Goal: Browse casually: Explore the website without a specific task or goal

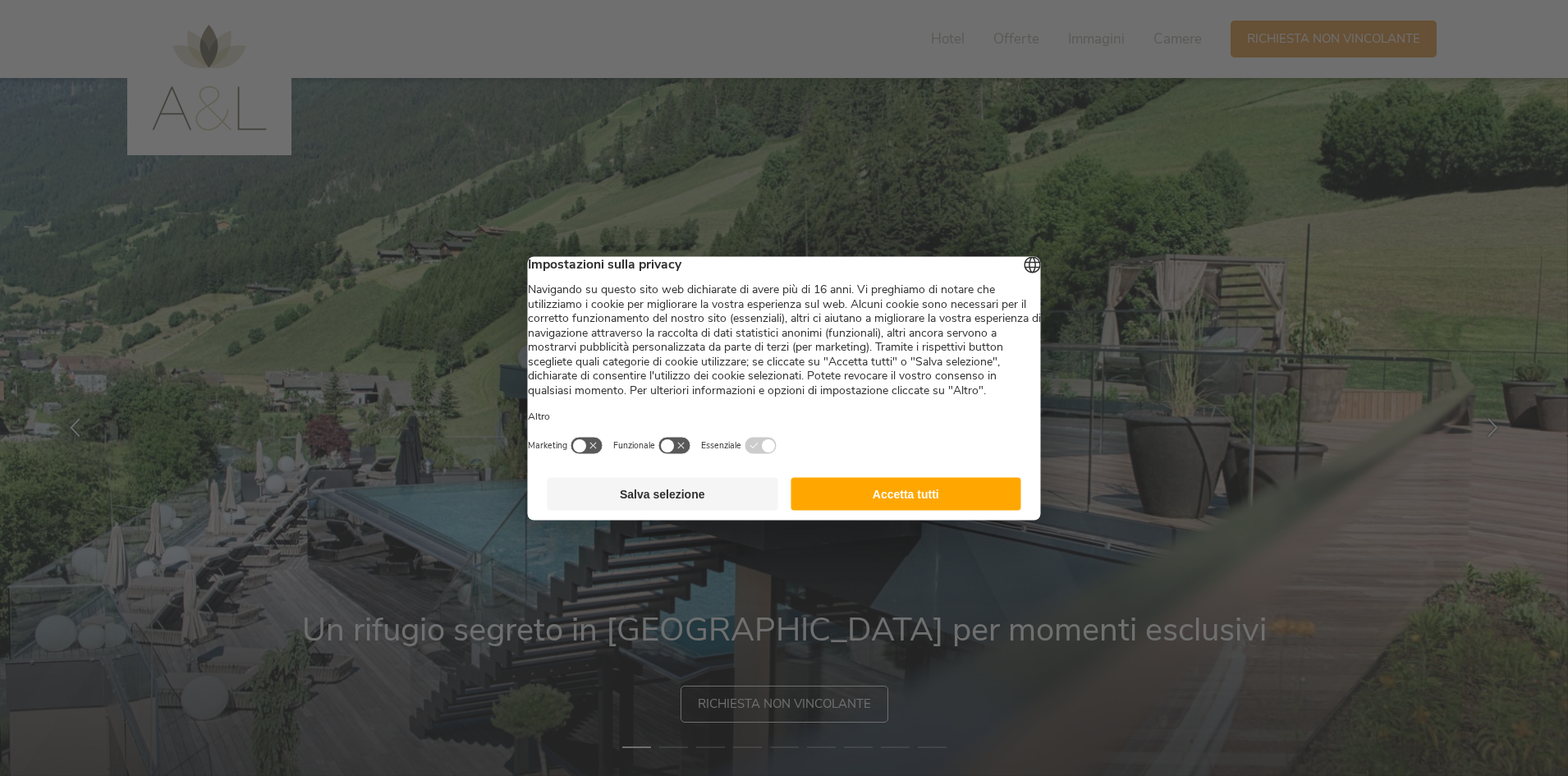
click at [886, 510] on button "Accetta tutti" at bounding box center [906, 493] width 230 height 33
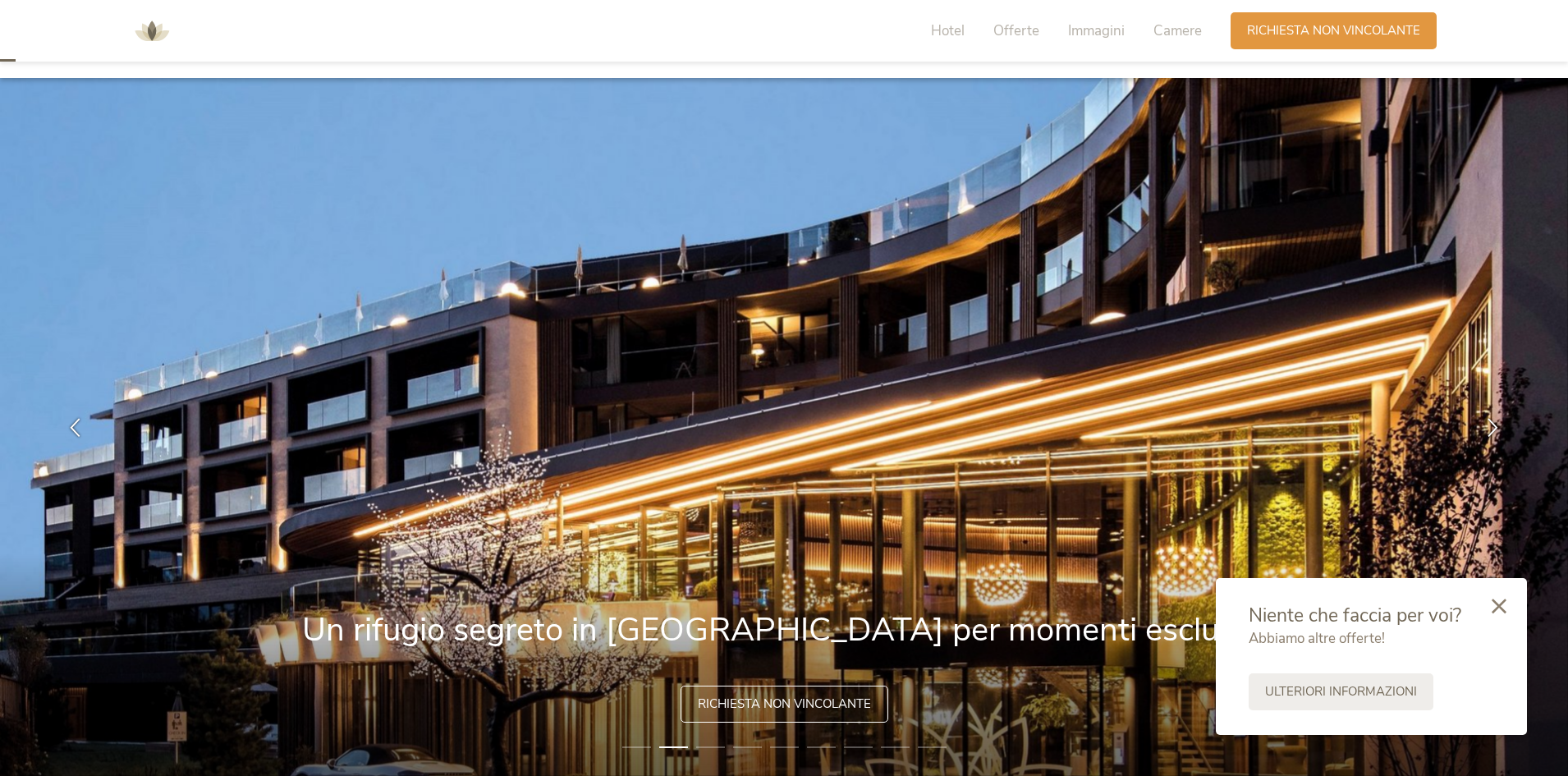
scroll to position [410, 0]
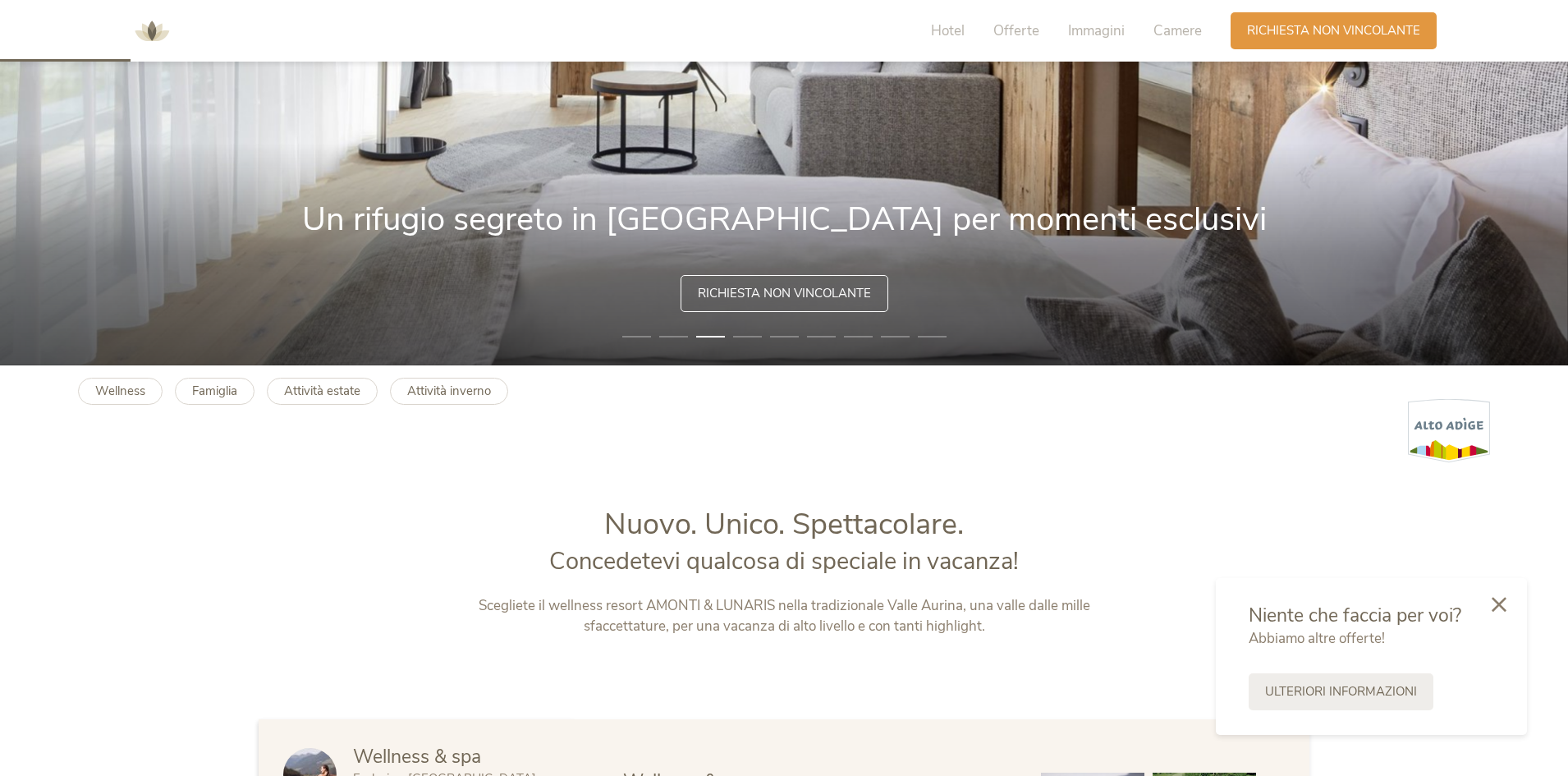
click at [1509, 602] on div at bounding box center [1499, 606] width 56 height 58
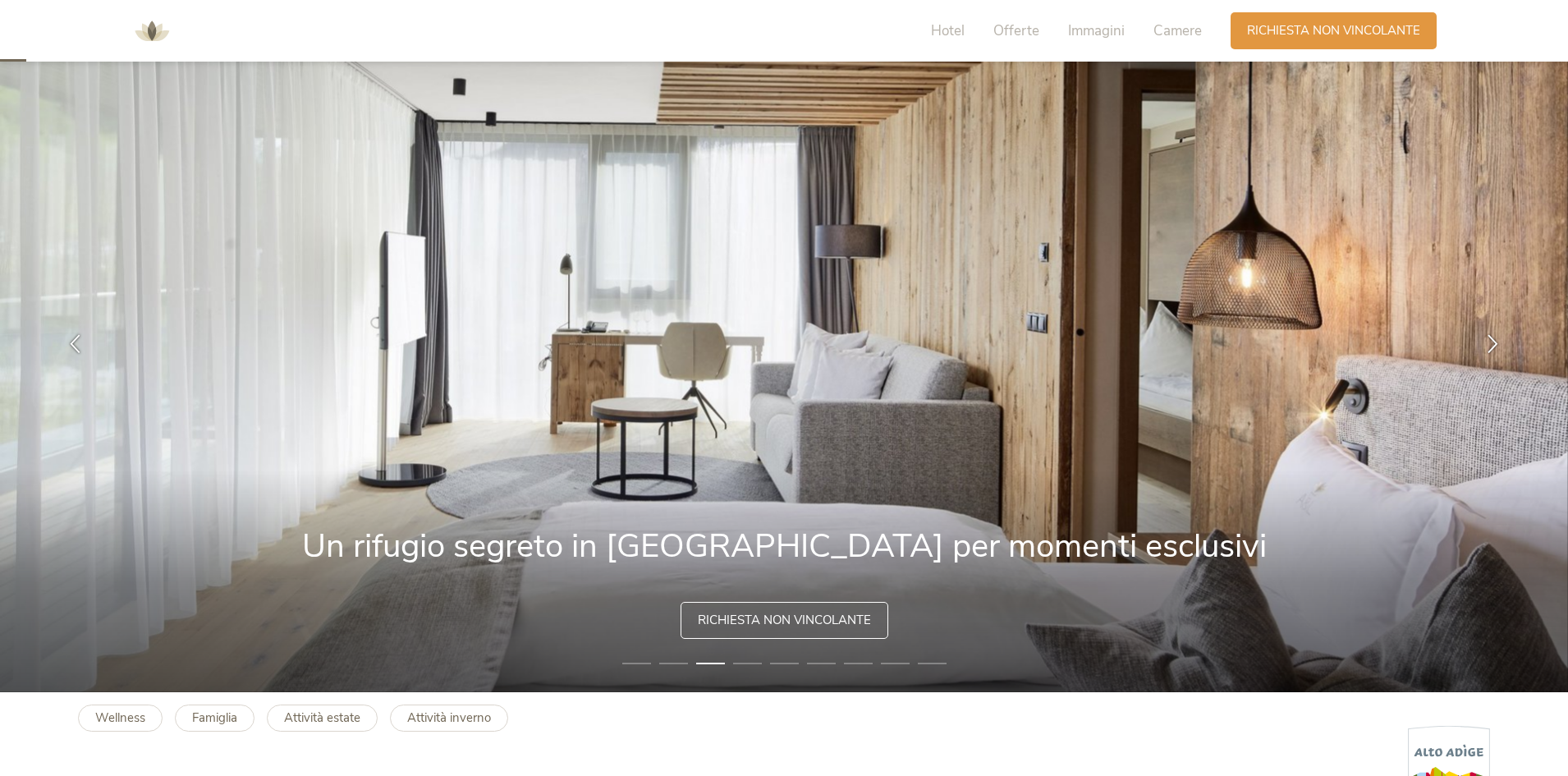
scroll to position [82, 0]
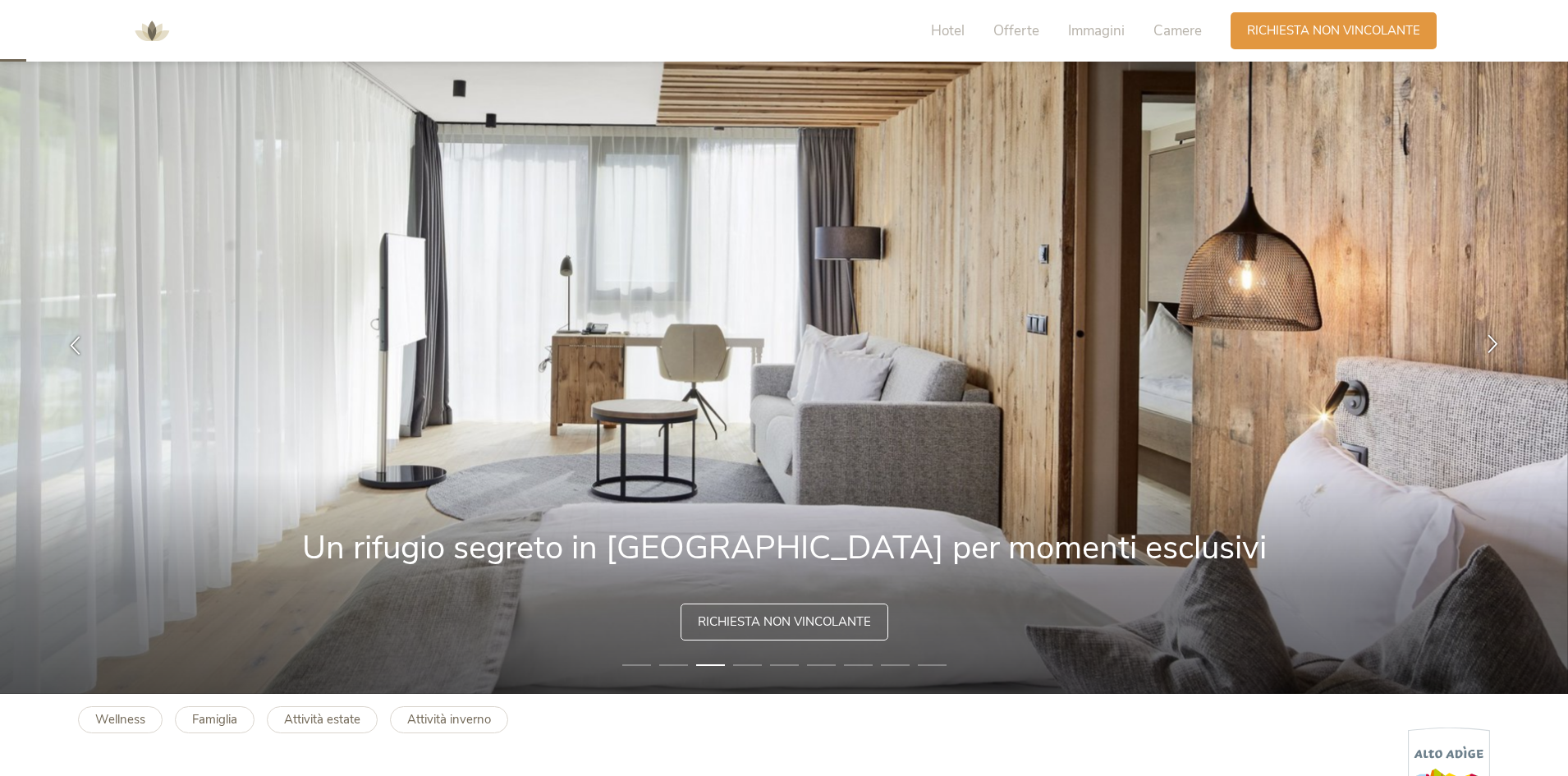
click at [1499, 340] on icon at bounding box center [1493, 343] width 19 height 19
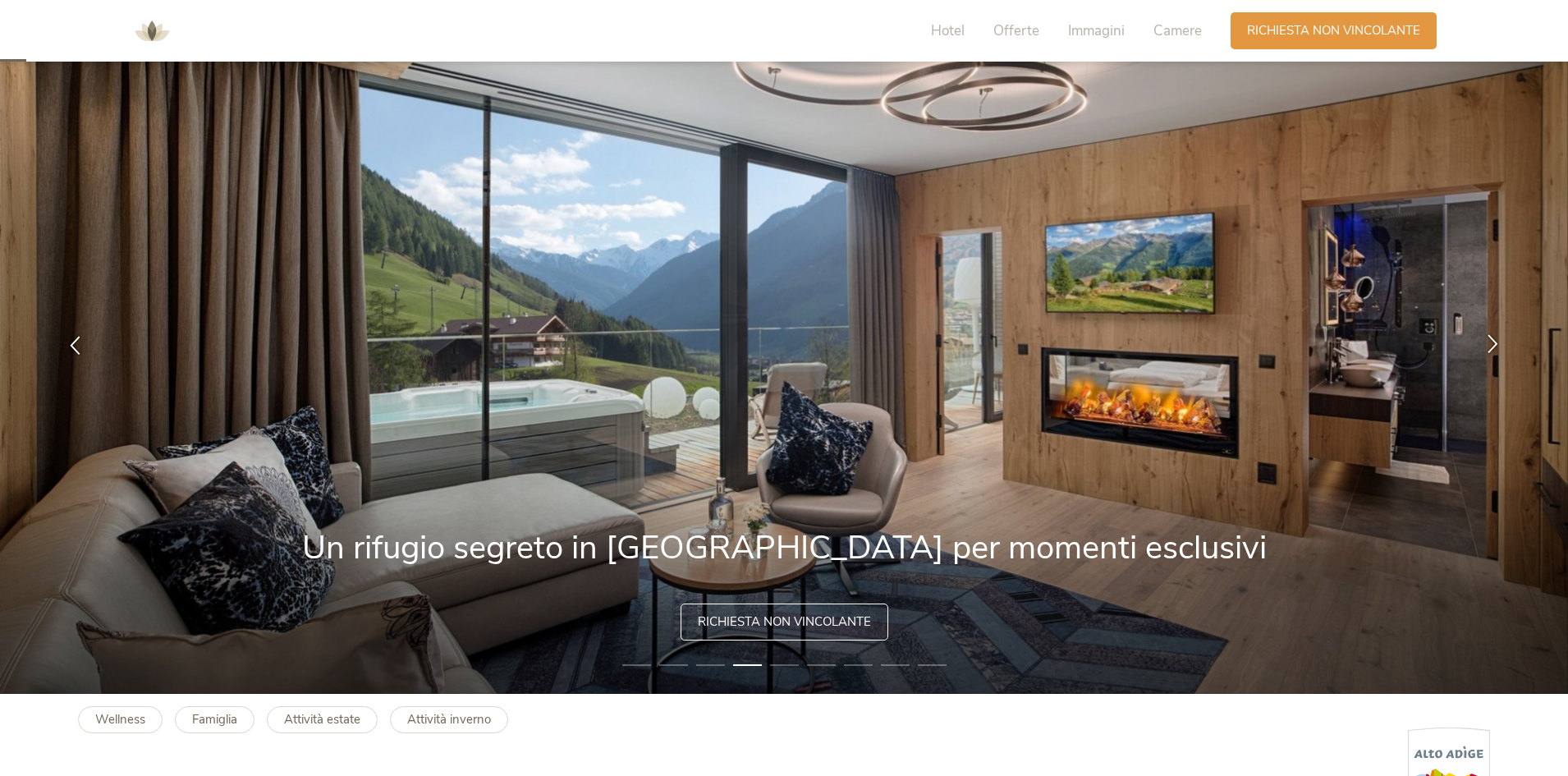
click at [1499, 341] on icon at bounding box center [1493, 343] width 19 height 19
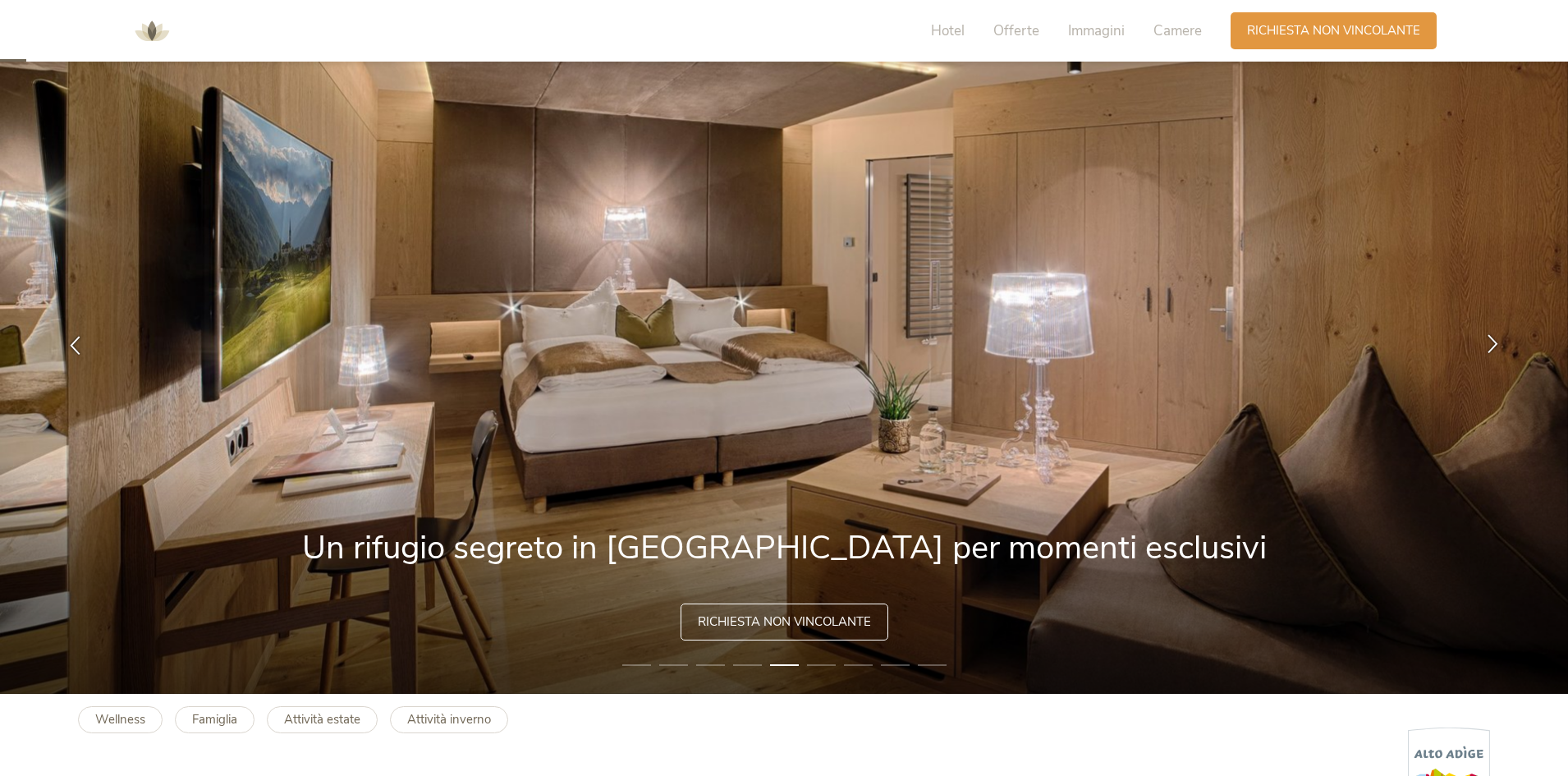
click at [1499, 341] on icon at bounding box center [1493, 343] width 19 height 19
click at [1486, 341] on icon at bounding box center [1493, 343] width 19 height 19
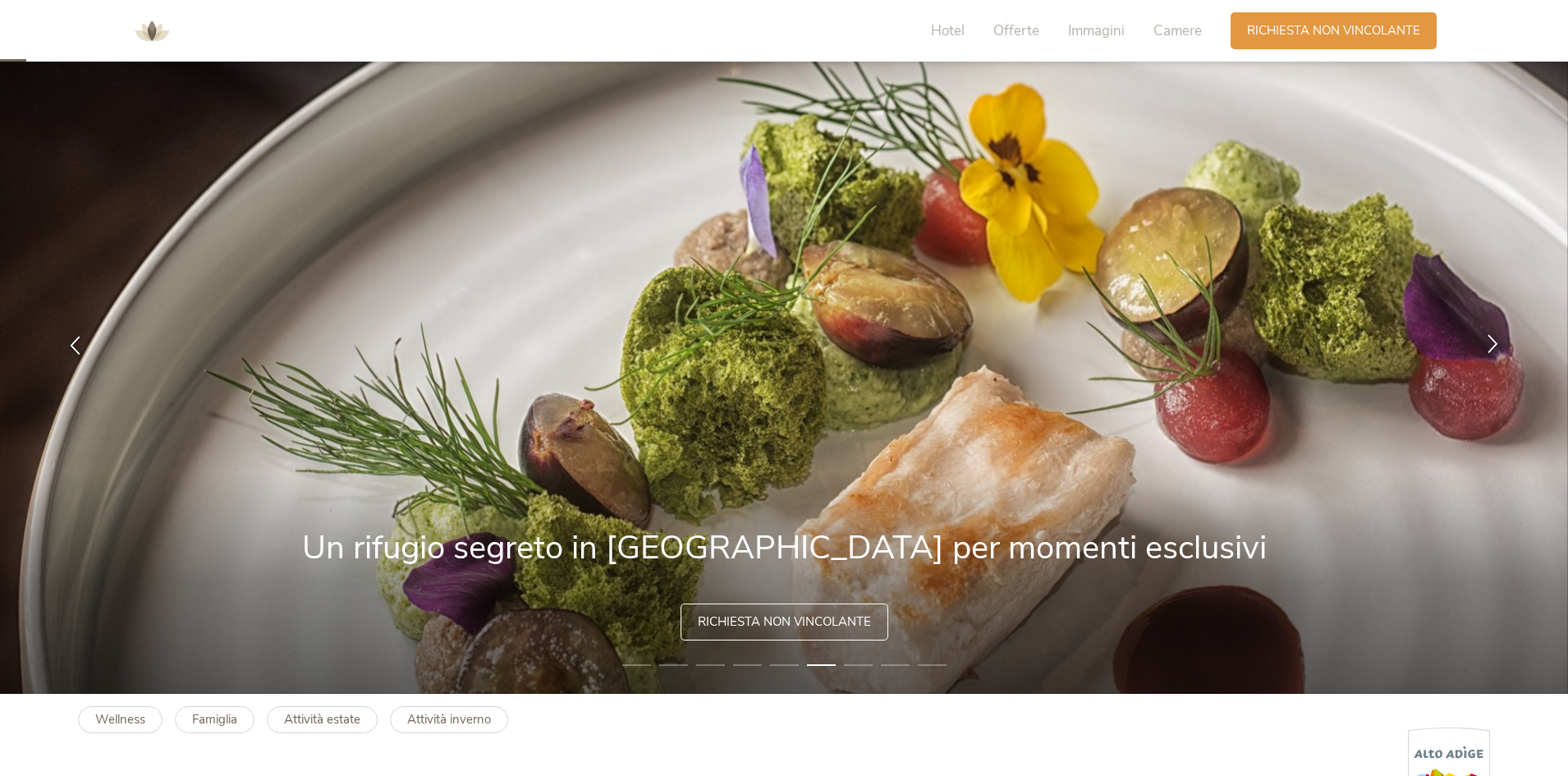
click at [1503, 345] on div at bounding box center [1493, 345] width 51 height 51
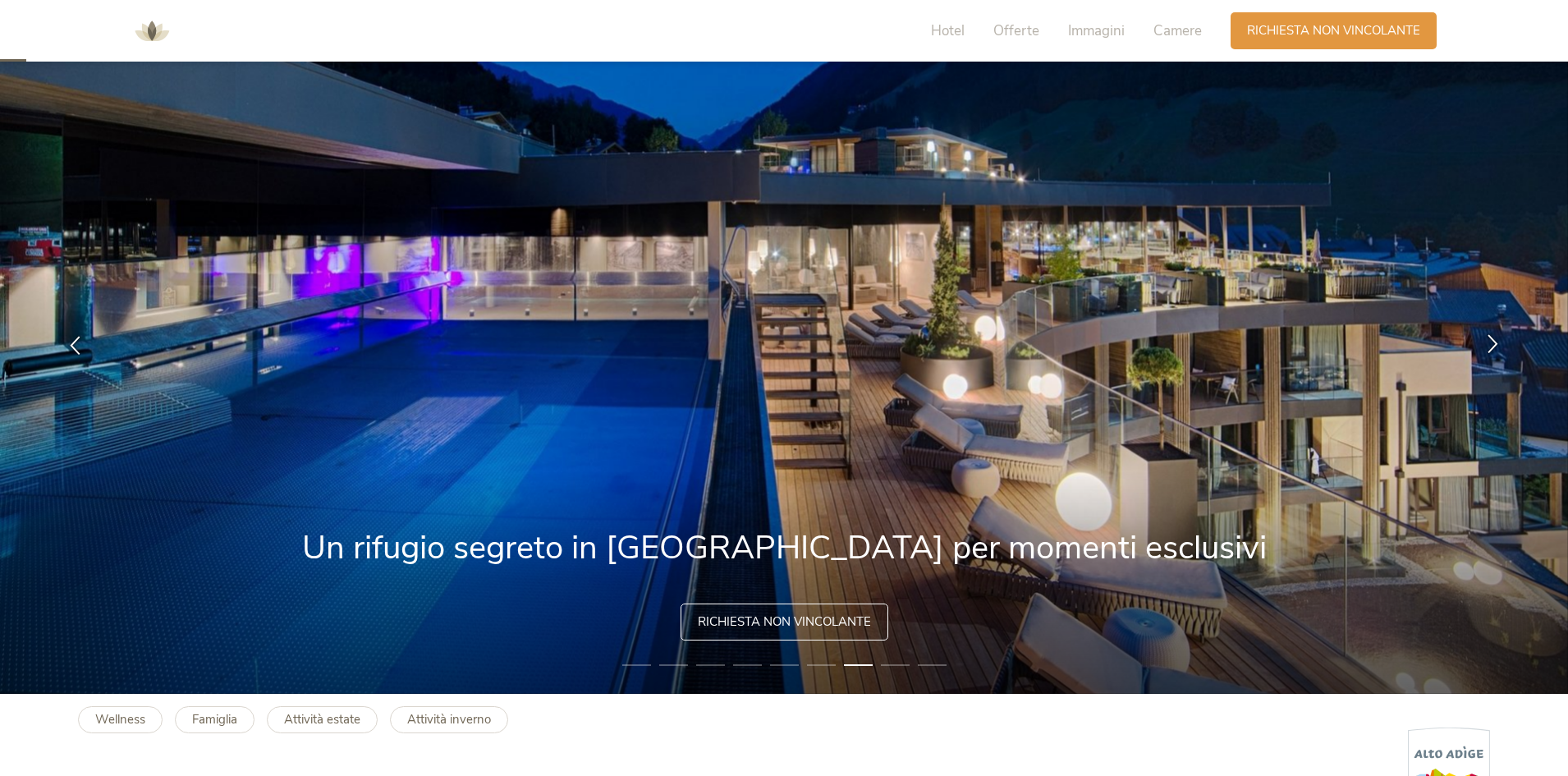
click at [1492, 350] on icon at bounding box center [1493, 343] width 19 height 19
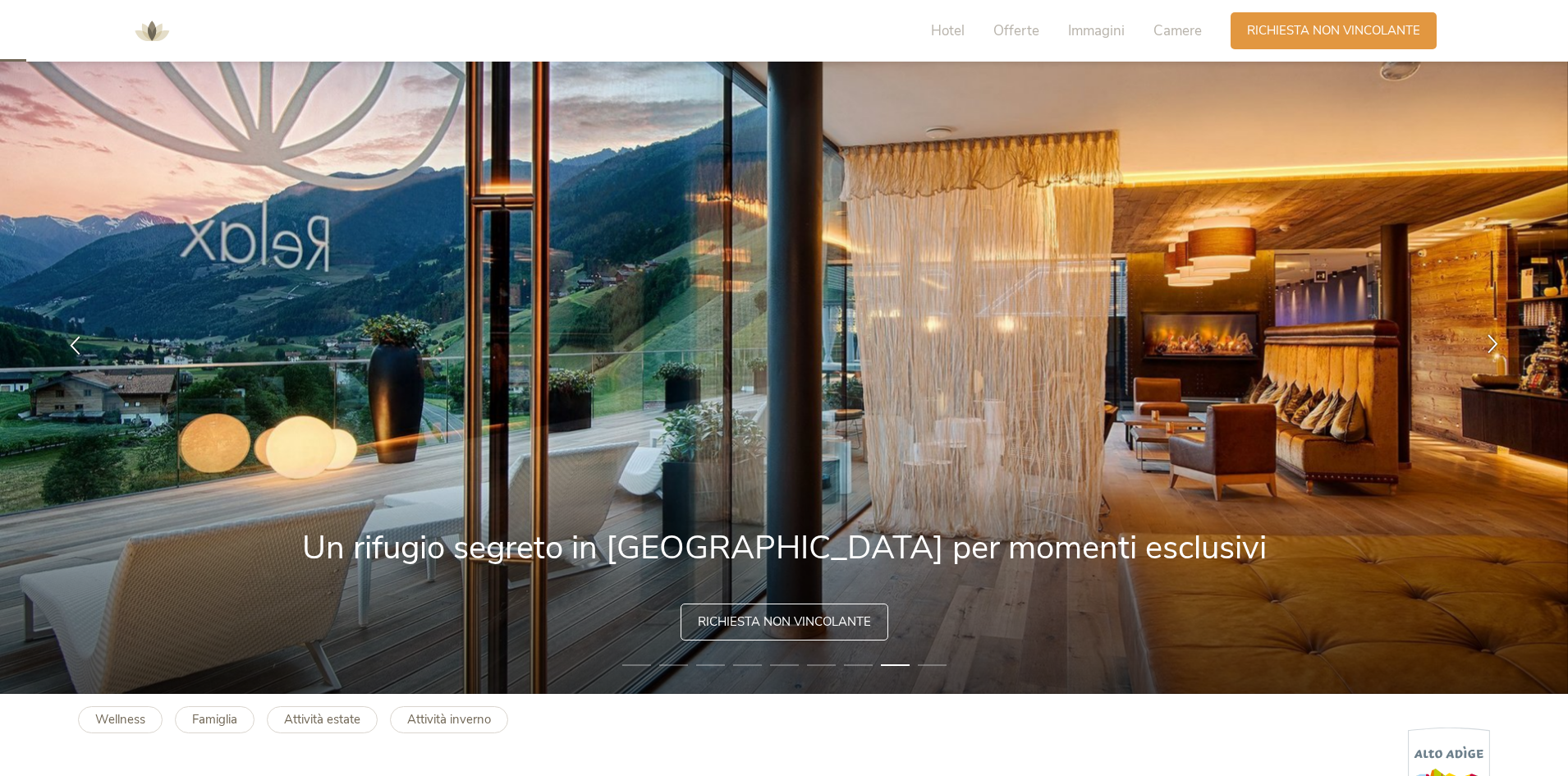
click at [1492, 350] on icon at bounding box center [1493, 343] width 19 height 19
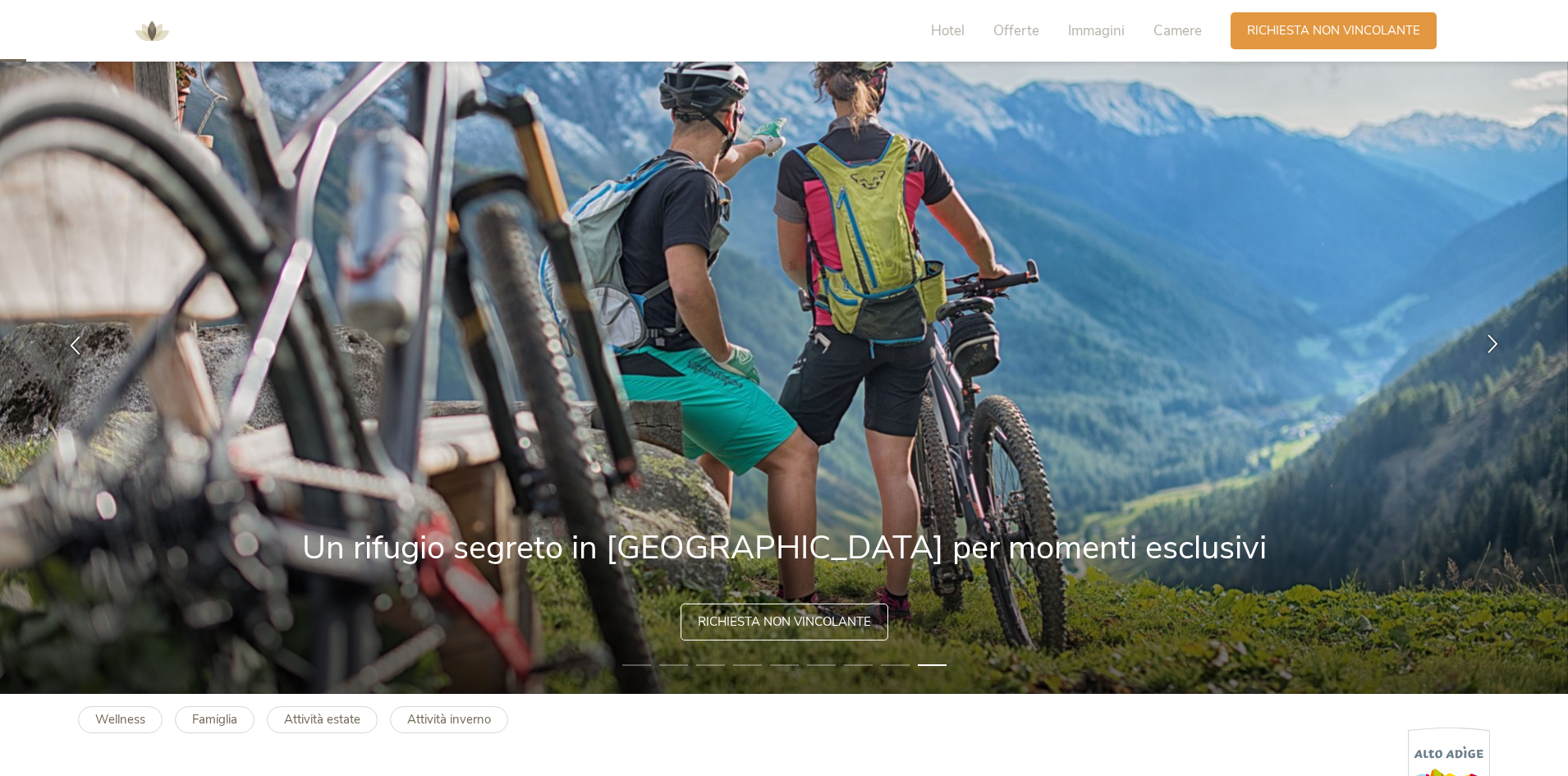
click at [1492, 350] on icon at bounding box center [1493, 343] width 19 height 19
click at [1491, 350] on icon at bounding box center [1493, 343] width 19 height 19
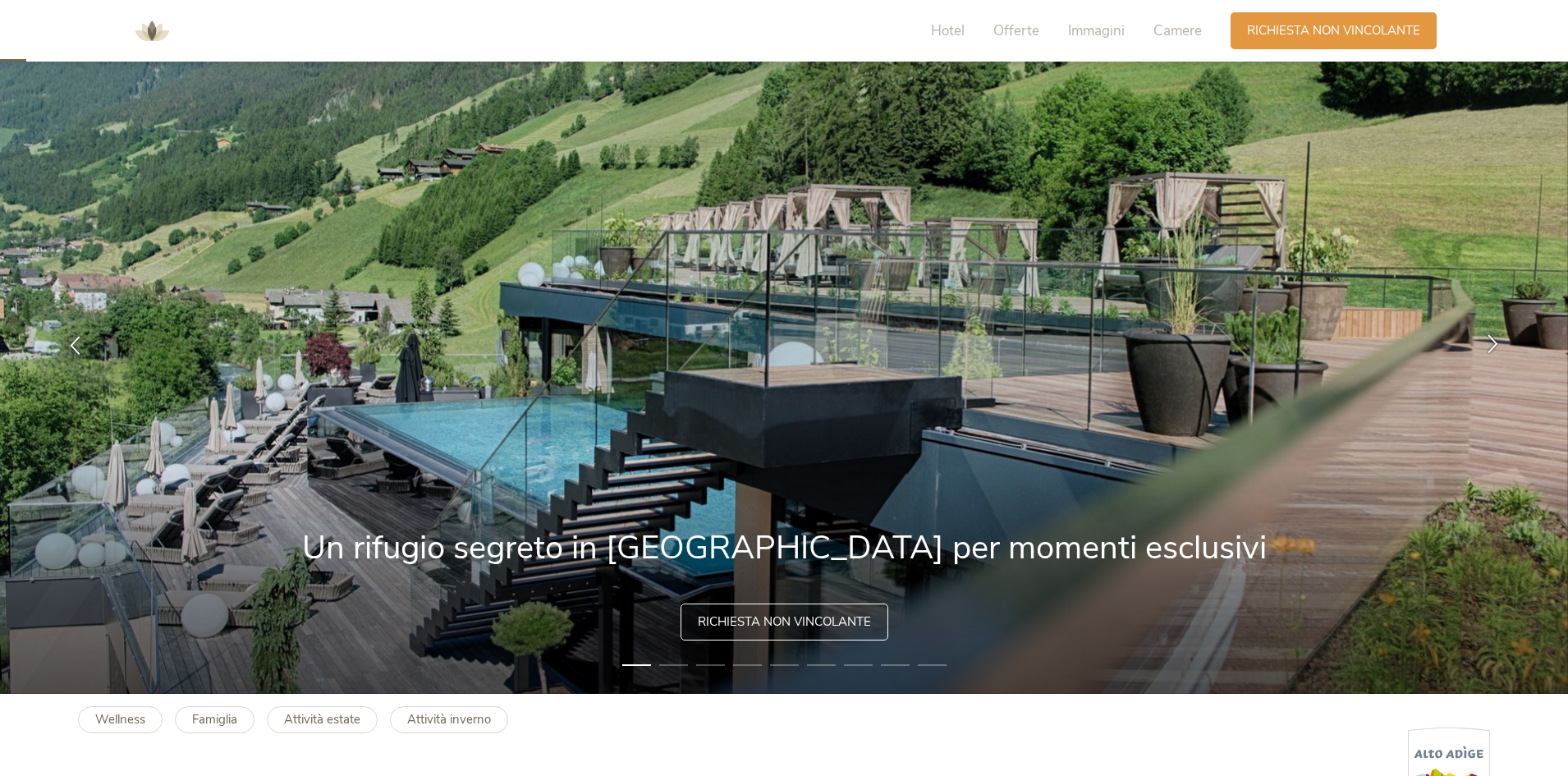
click at [1491, 350] on icon at bounding box center [1493, 343] width 19 height 19
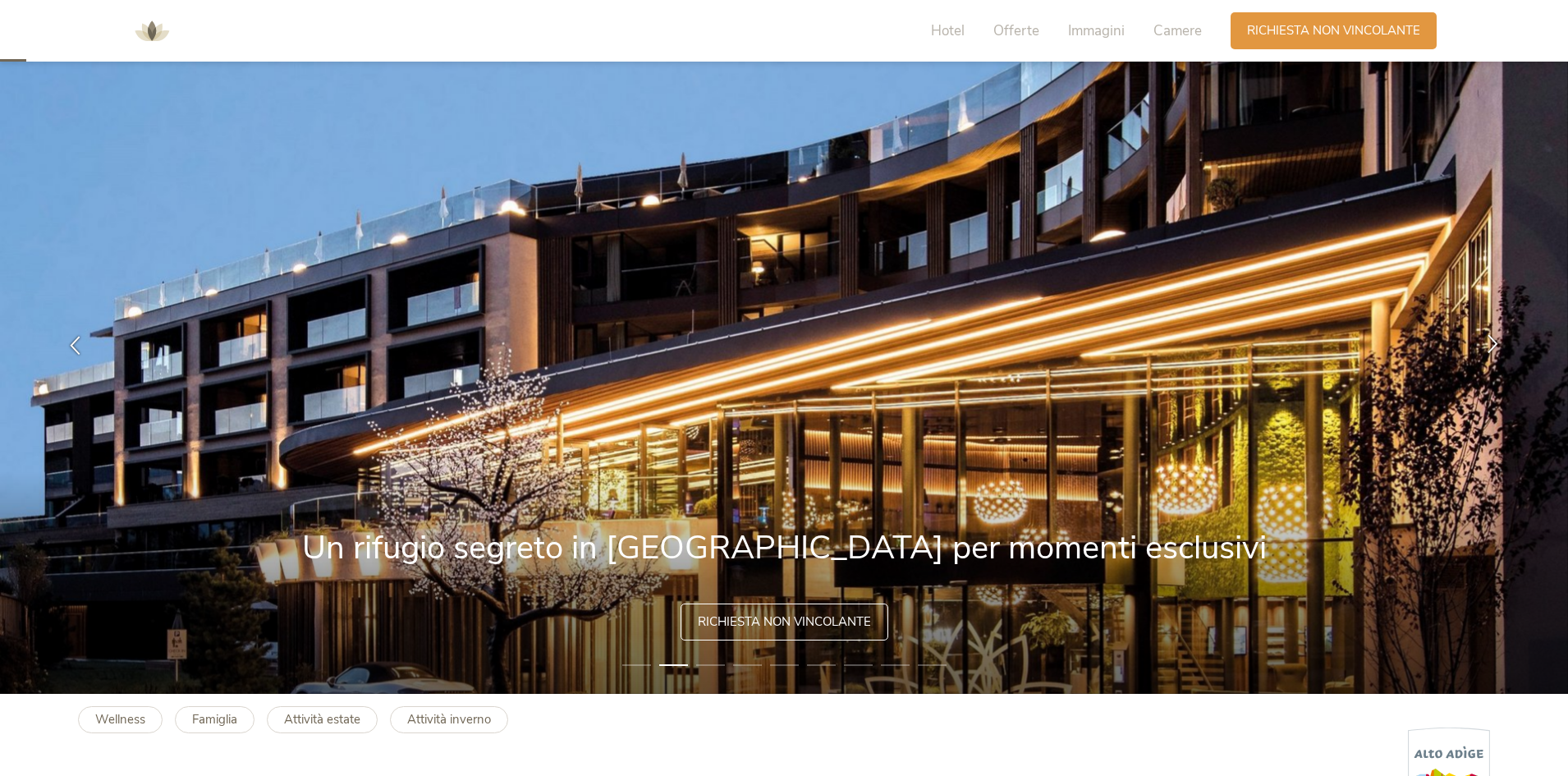
click at [1491, 350] on icon at bounding box center [1493, 343] width 19 height 19
